Goal: Task Accomplishment & Management: Manage account settings

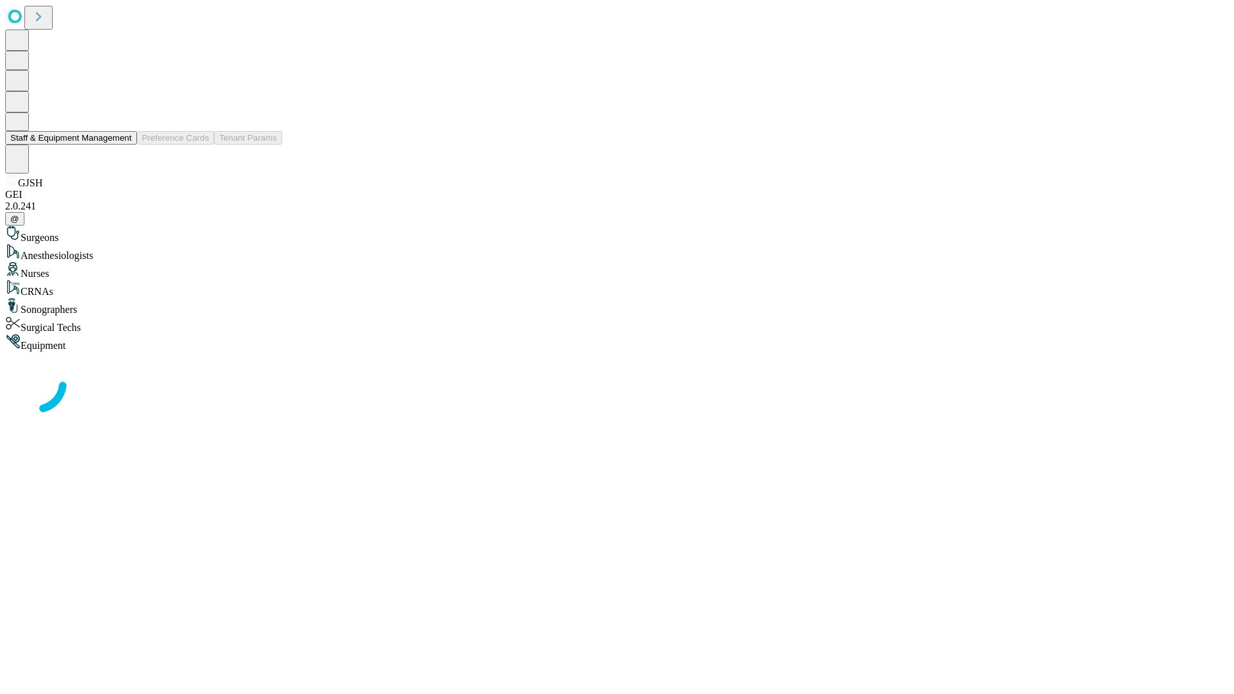
click at [123, 145] on button "Staff & Equipment Management" at bounding box center [71, 137] width 132 height 13
